Goal: Information Seeking & Learning: Learn about a topic

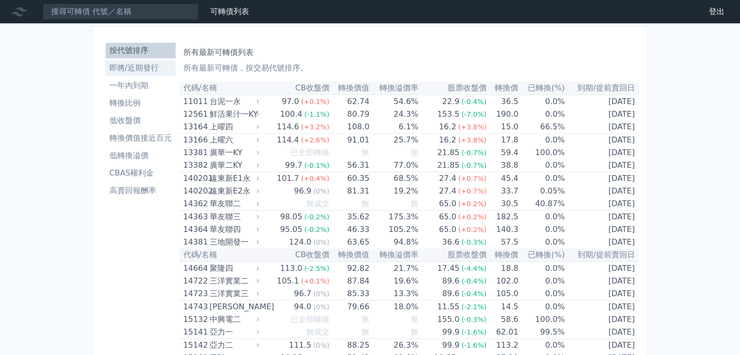
click at [143, 66] on li "即將/近期發行" at bounding box center [141, 68] width 70 height 12
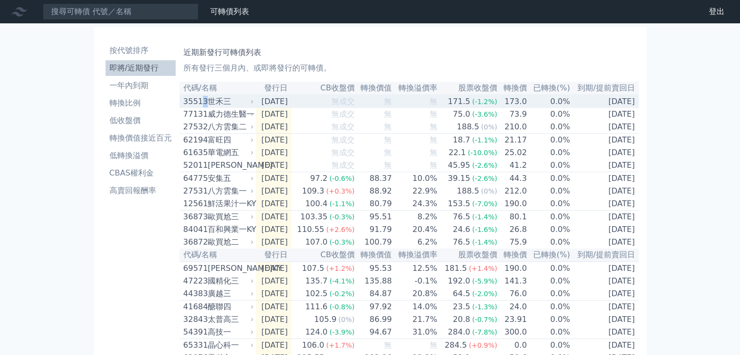
drag, startPoint x: 230, startPoint y: 100, endPoint x: 204, endPoint y: 101, distance: 26.3
click at [204, 101] on div "35513" at bounding box center [195, 102] width 22 height 12
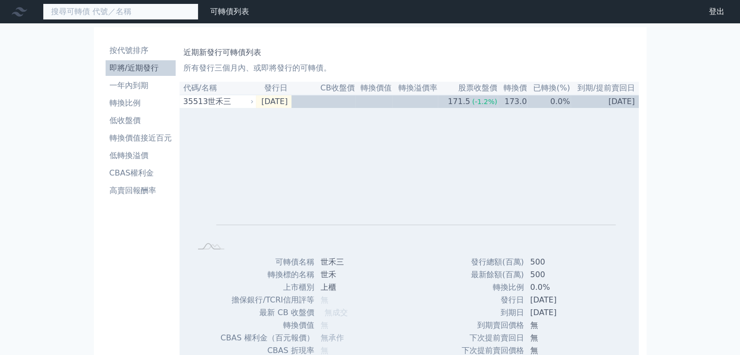
click at [164, 6] on input at bounding box center [121, 11] width 156 height 17
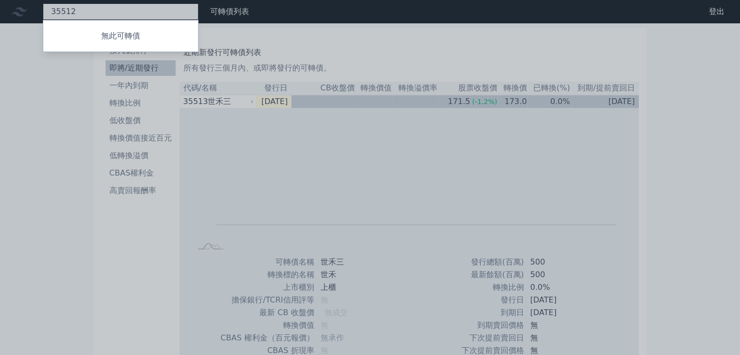
type input "35512"
click at [370, 180] on div at bounding box center [370, 177] width 740 height 355
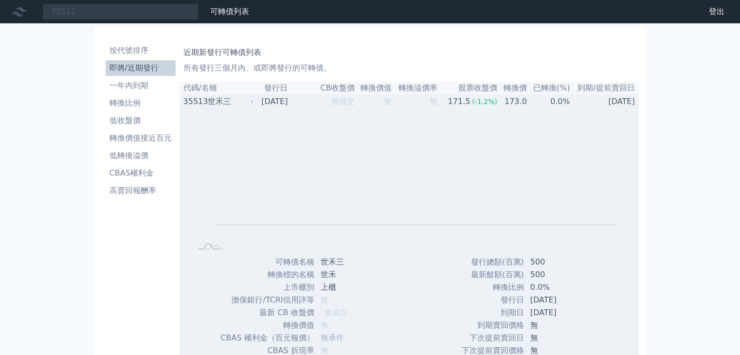
click at [209, 104] on div "世禾三" at bounding box center [230, 102] width 44 height 12
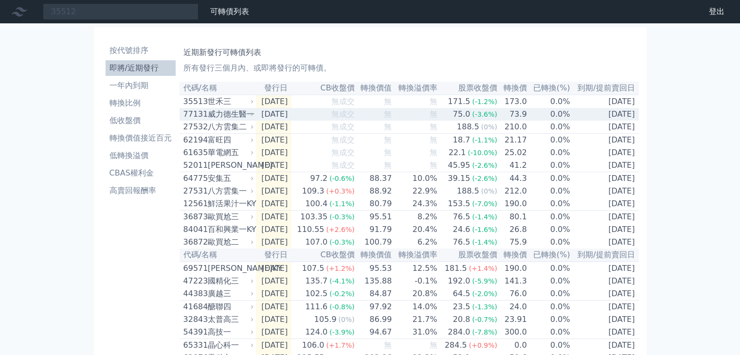
click at [206, 115] on div "77131 威力德生醫一" at bounding box center [217, 115] width 66 height 12
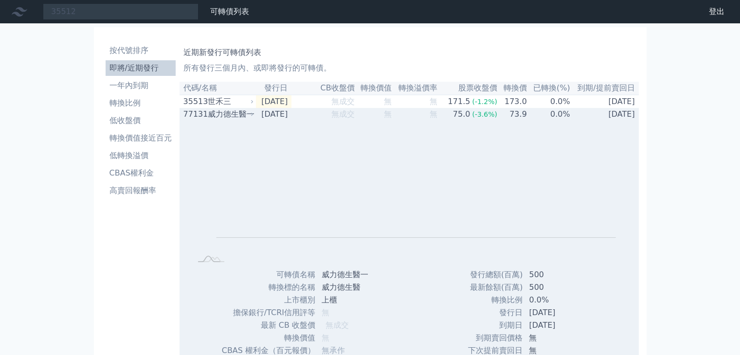
click at [206, 115] on div "77131 威力德生醫一" at bounding box center [217, 115] width 66 height 12
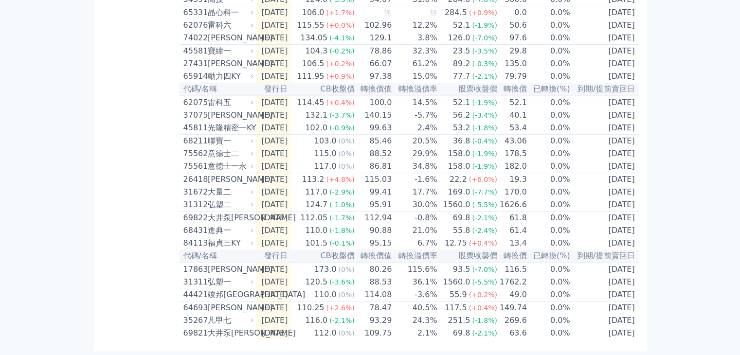
scroll to position [376, 0]
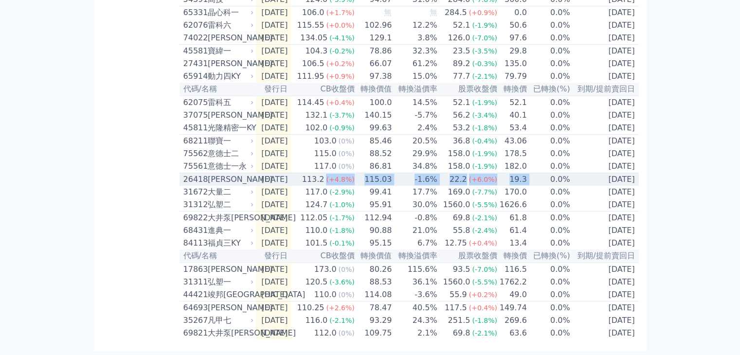
drag, startPoint x: 337, startPoint y: 166, endPoint x: 538, endPoint y: 166, distance: 201.1
click at [538, 173] on tr "26418 正德八 2025-08-06 113.2 (+4.8%) 115.03 -1.6% 22.2 (+6.0%) 19.3 0.0% 2028-08-…" at bounding box center [410, 179] width 460 height 13
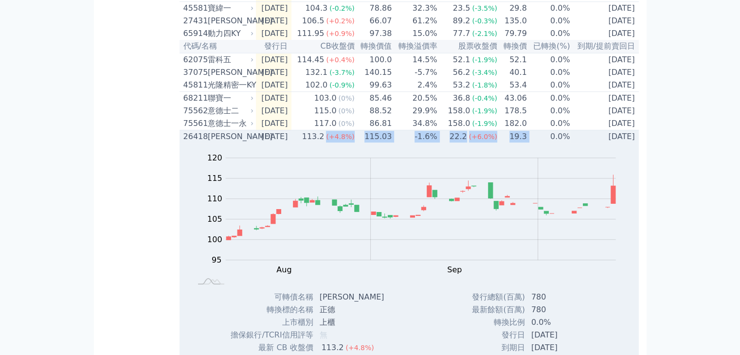
click at [537, 144] on td "0.0%" at bounding box center [549, 136] width 43 height 13
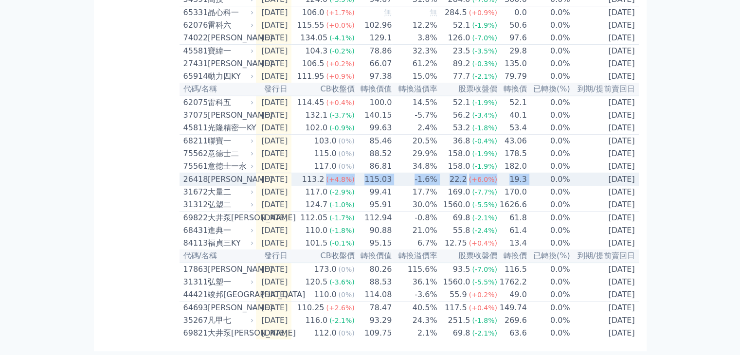
click at [523, 173] on td "19.3" at bounding box center [513, 179] width 30 height 13
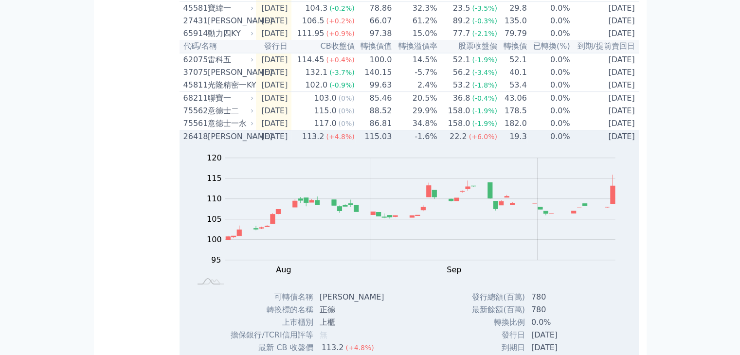
click at [523, 144] on td "19.3" at bounding box center [513, 136] width 30 height 13
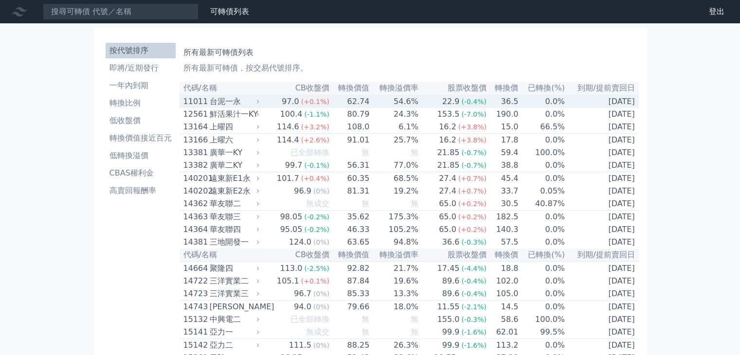
click at [224, 101] on div "台泥一永" at bounding box center [234, 102] width 48 height 12
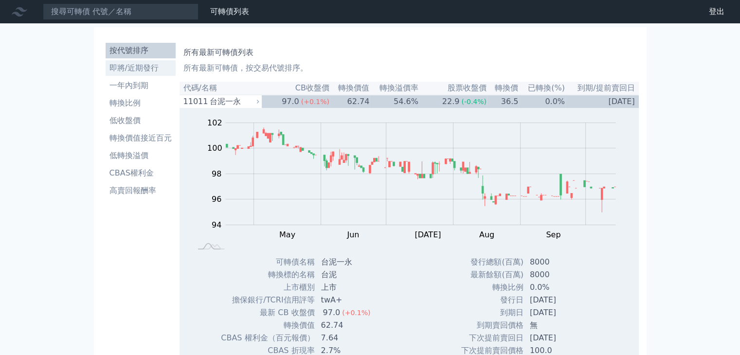
click at [136, 68] on li "即將/近期發行" at bounding box center [141, 68] width 70 height 12
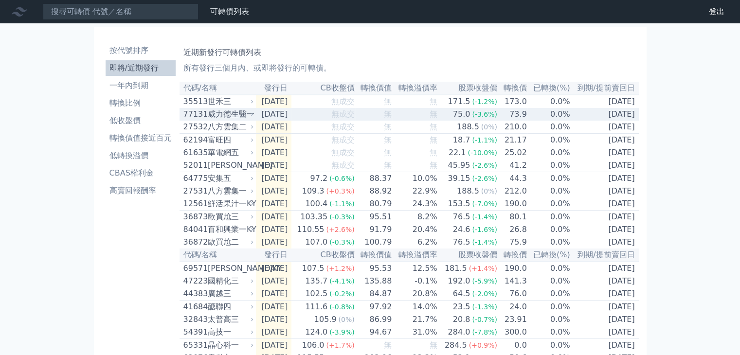
click at [225, 114] on div "威力德生醫一" at bounding box center [230, 115] width 44 height 12
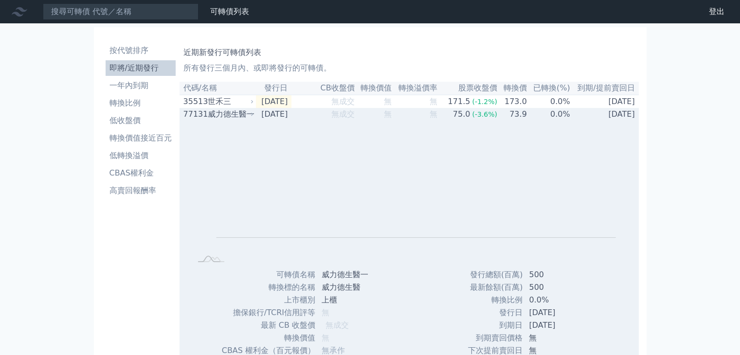
click at [225, 114] on div "威力德生醫一" at bounding box center [230, 115] width 44 height 12
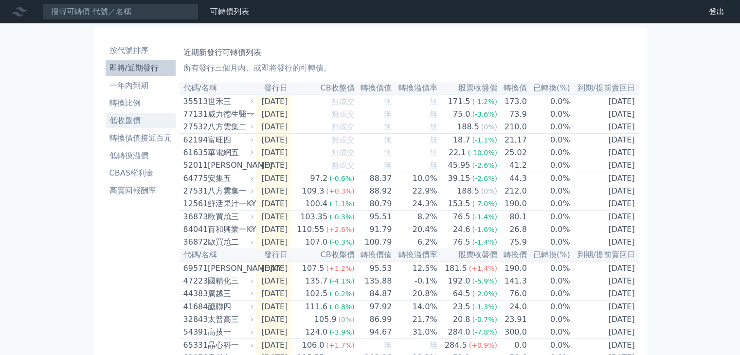
click at [144, 119] on li "低收盤價" at bounding box center [141, 121] width 70 height 12
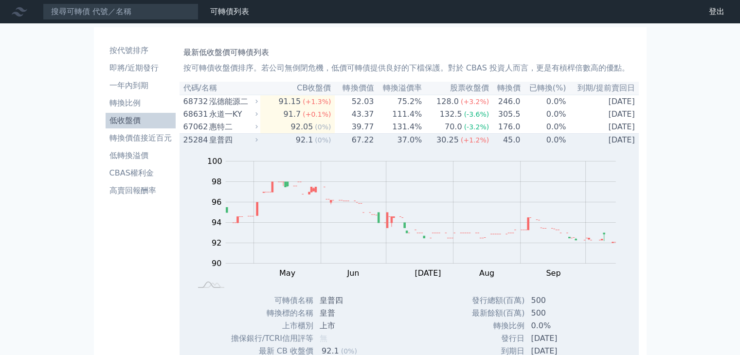
click at [216, 143] on div "皇普四" at bounding box center [232, 140] width 47 height 12
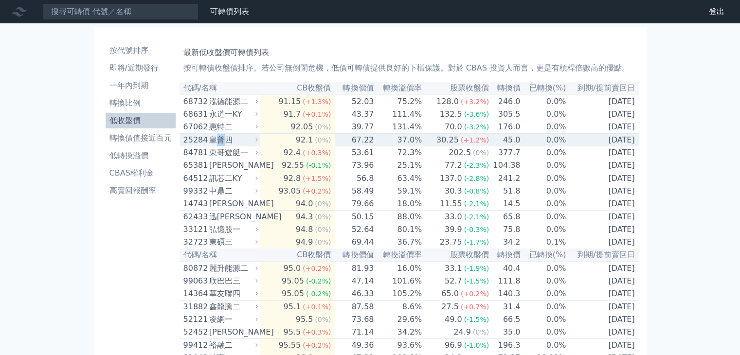
click at [216, 143] on div "皇普四" at bounding box center [232, 140] width 47 height 12
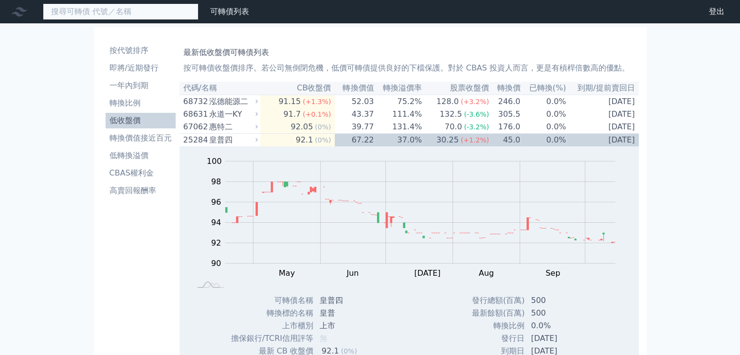
click at [154, 6] on input at bounding box center [121, 11] width 156 height 17
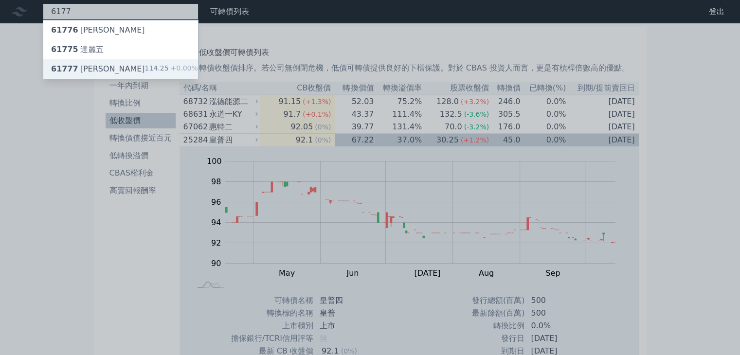
type input "6177"
click at [115, 66] on div "61777 達麗七 114.25 +0.00%" at bounding box center [120, 68] width 155 height 19
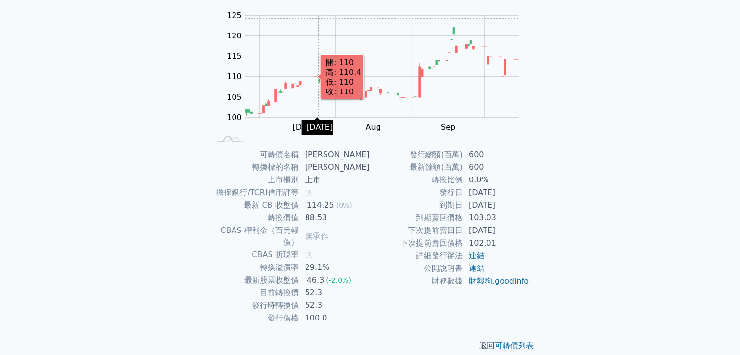
scroll to position [95, 0]
